Goal: Check status: Check status

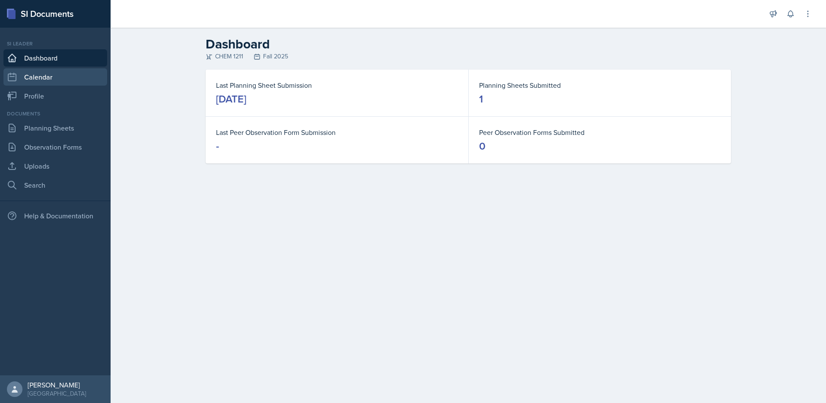
click at [59, 77] on link "Calendar" at bounding box center [55, 76] width 104 height 17
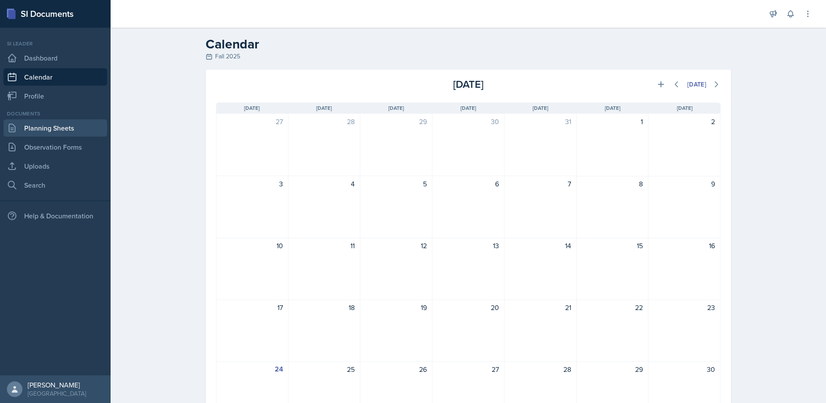
click at [54, 121] on link "Planning Sheets" at bounding box center [55, 127] width 104 height 17
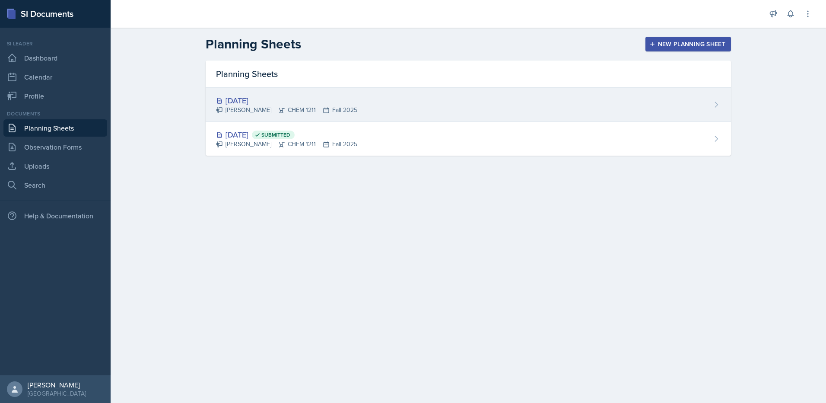
click at [301, 91] on div "Aug 29th, 2025 Aster Cheung CHEM 1211 Fall 2025" at bounding box center [468, 105] width 525 height 34
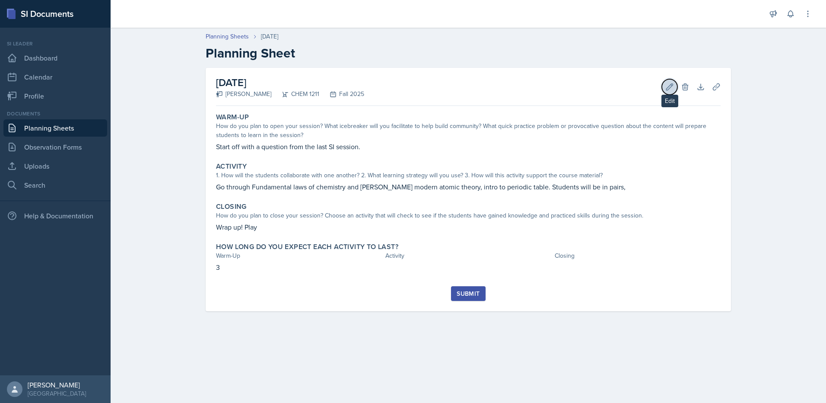
click at [672, 83] on icon at bounding box center [669, 87] width 9 height 9
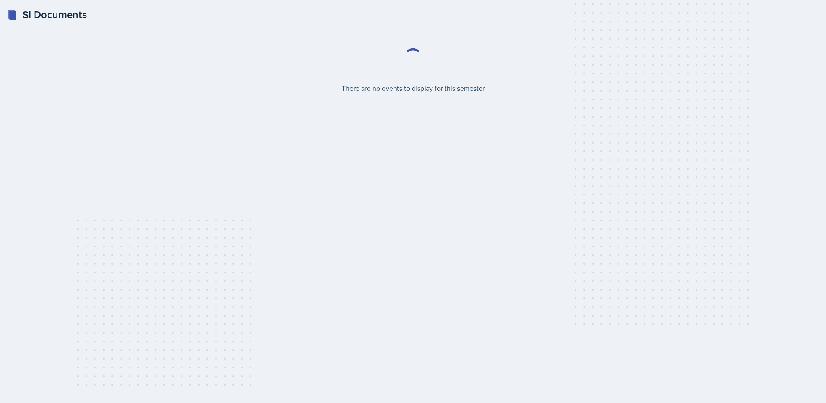
select select "2bed604d-1099-4043-b1bc-2365e8740244"
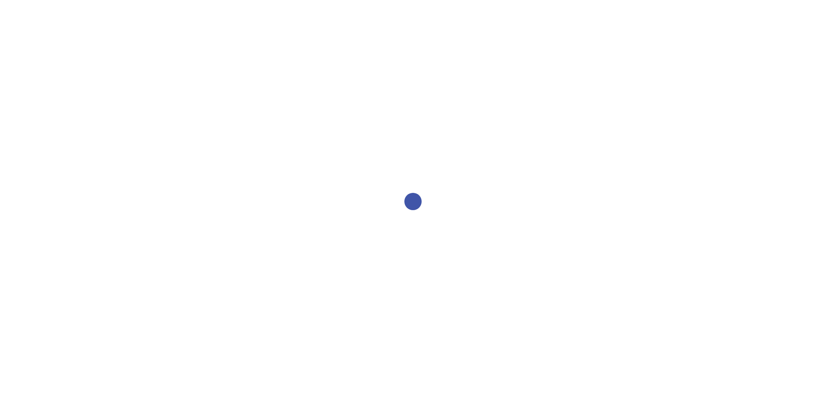
select select "2bed604d-1099-4043-b1bc-2365e8740244"
